Goal: Check status: Check status

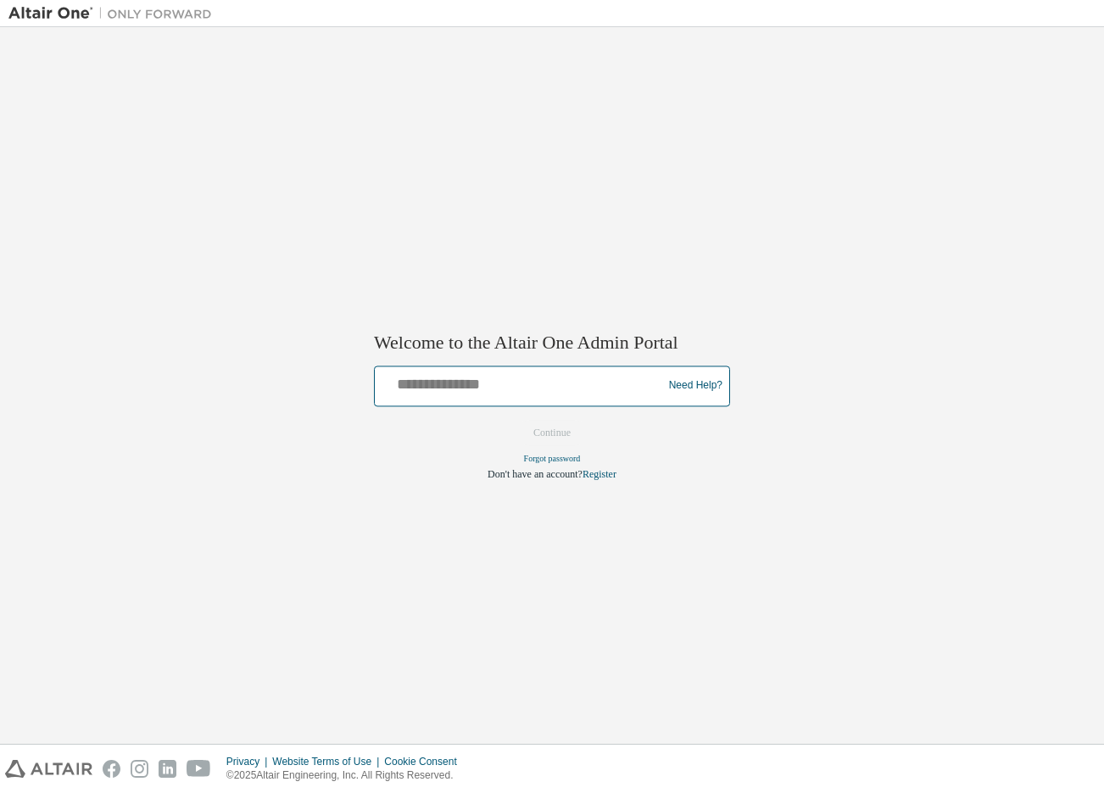
click at [527, 388] on input "text" at bounding box center [521, 382] width 279 height 25
type input "**********"
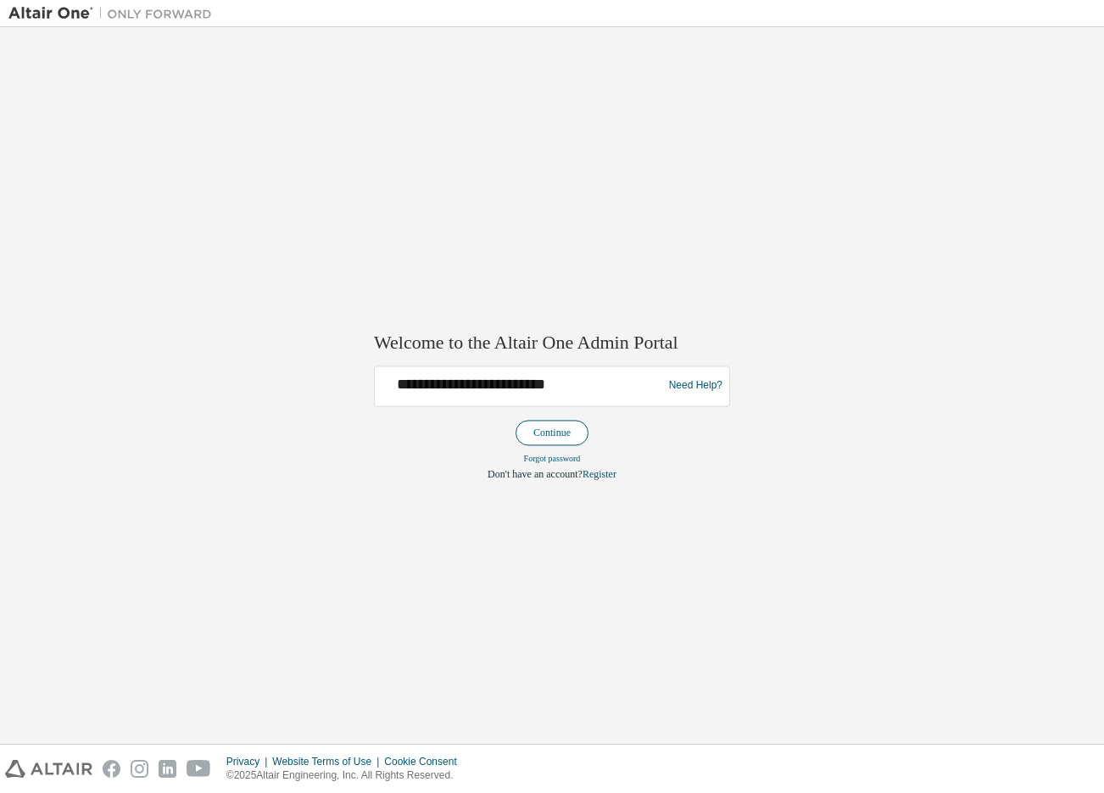
click at [555, 438] on button "Continue" at bounding box center [552, 432] width 73 height 25
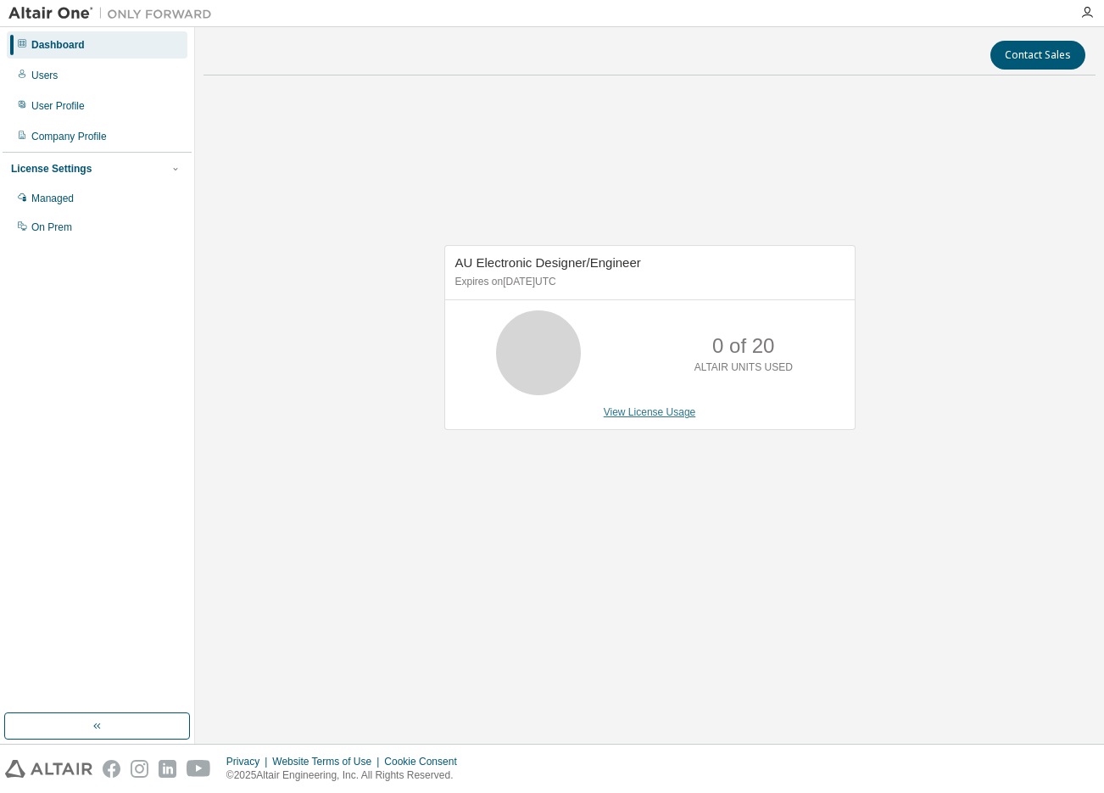
click at [606, 413] on link "View License Usage" at bounding box center [650, 412] width 92 height 12
